Goal: Find specific page/section: Find specific page/section

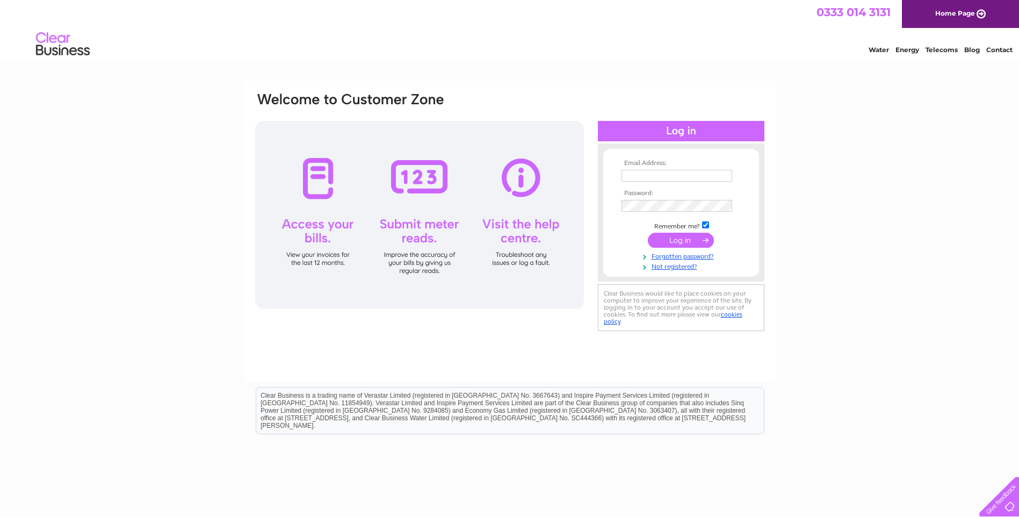
type input "asifa986@gmail.com"
click at [686, 243] on input "submit" at bounding box center [681, 240] width 66 height 15
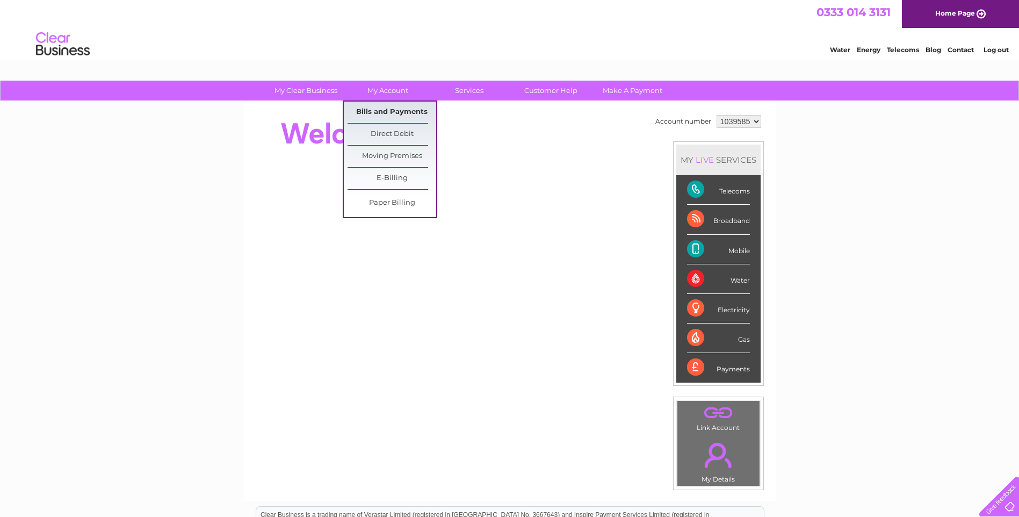
click at [385, 109] on link "Bills and Payments" at bounding box center [392, 112] width 89 height 21
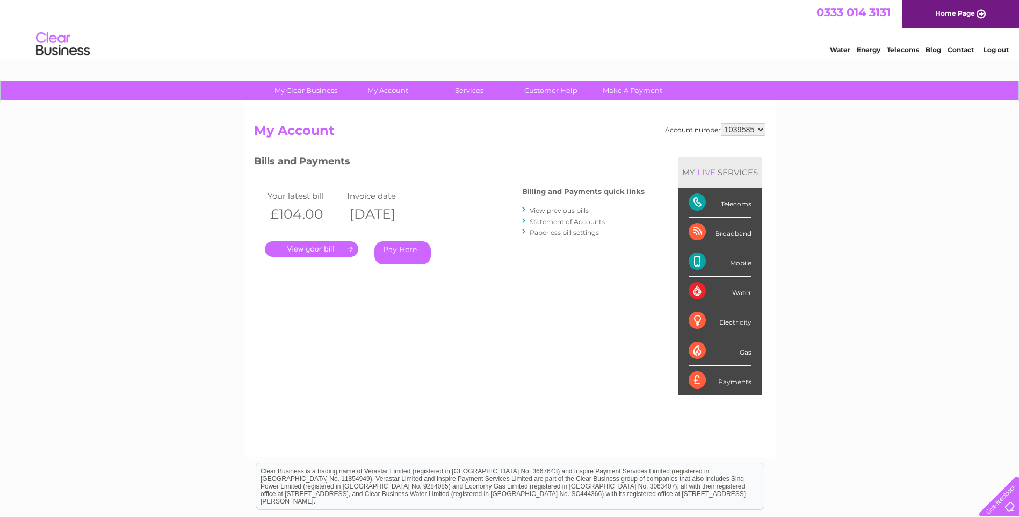
click at [317, 247] on link "." at bounding box center [311, 249] width 93 height 16
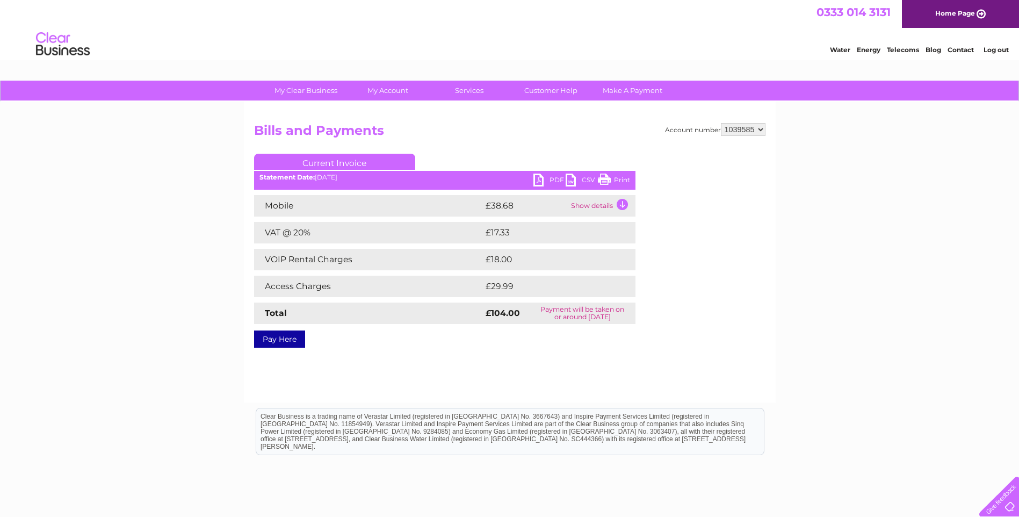
click at [552, 182] on link "PDF" at bounding box center [549, 181] width 32 height 16
